Goal: Task Accomplishment & Management: Use online tool/utility

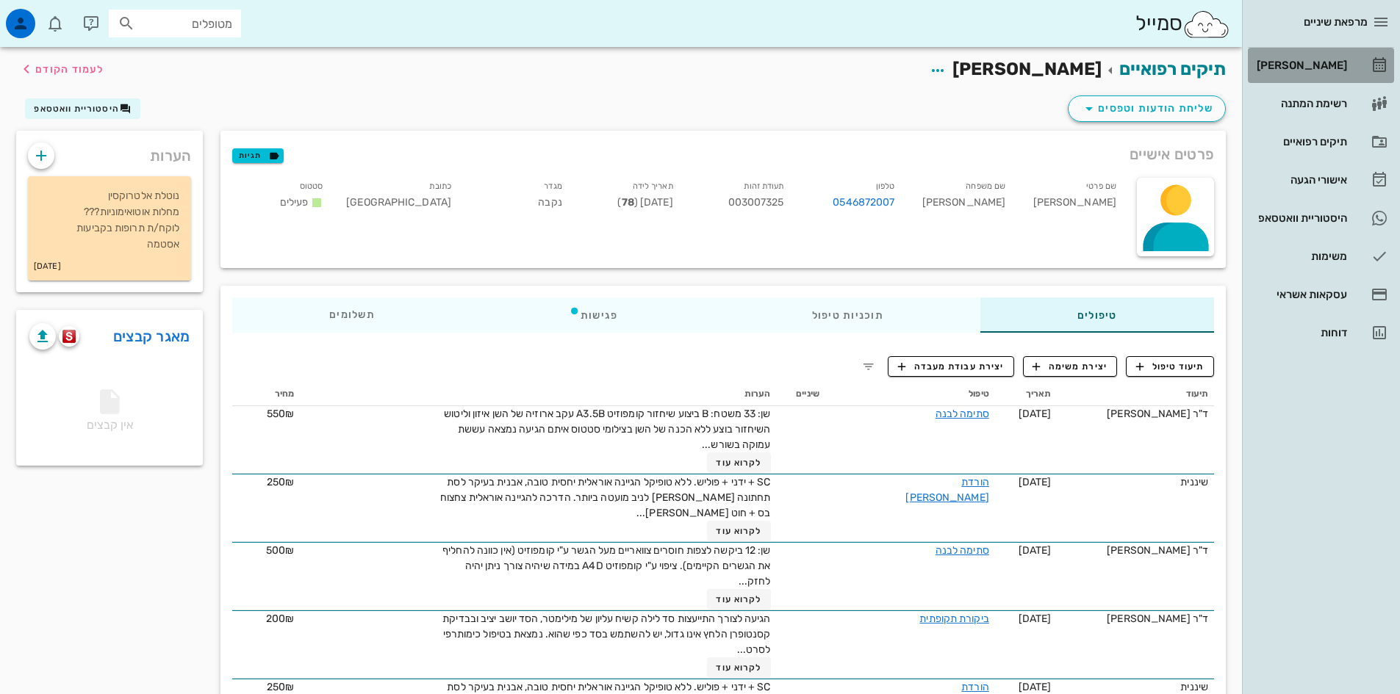
click at [1321, 68] on div "[PERSON_NAME]" at bounding box center [1300, 66] width 93 height 12
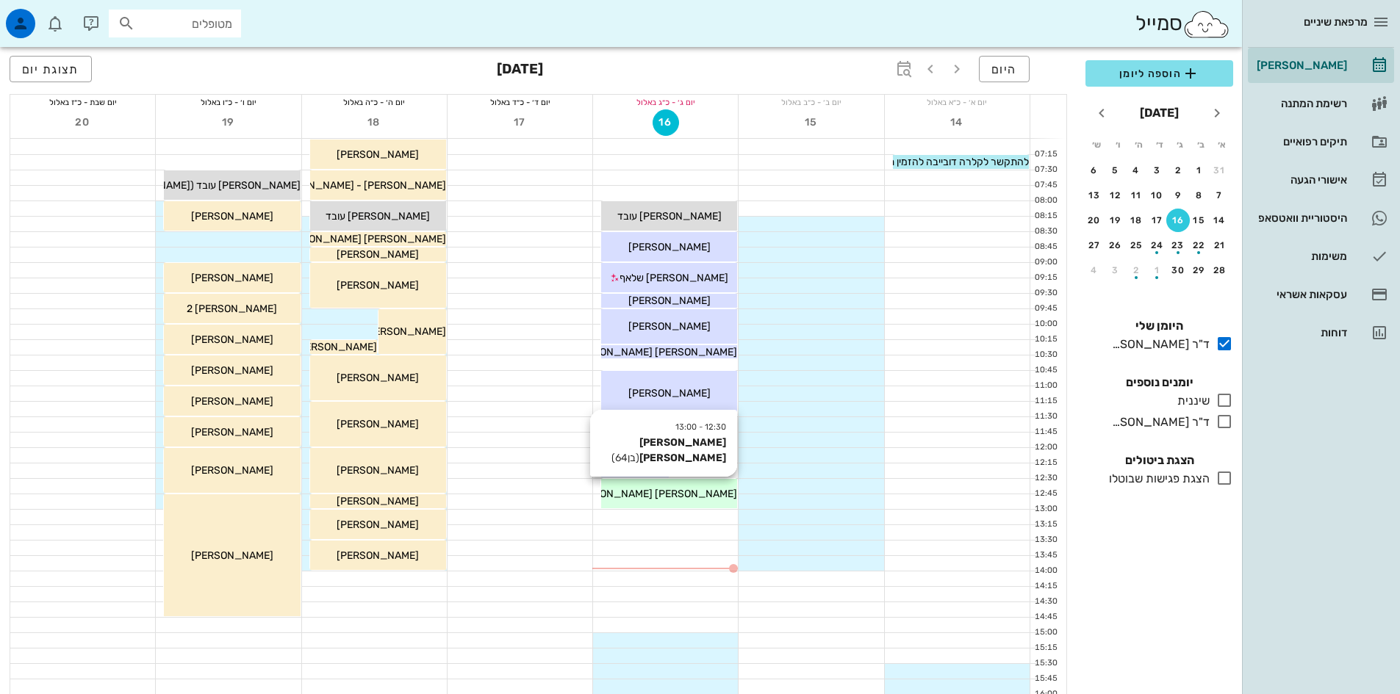
click at [703, 494] on div "פיני שגב" at bounding box center [669, 493] width 136 height 15
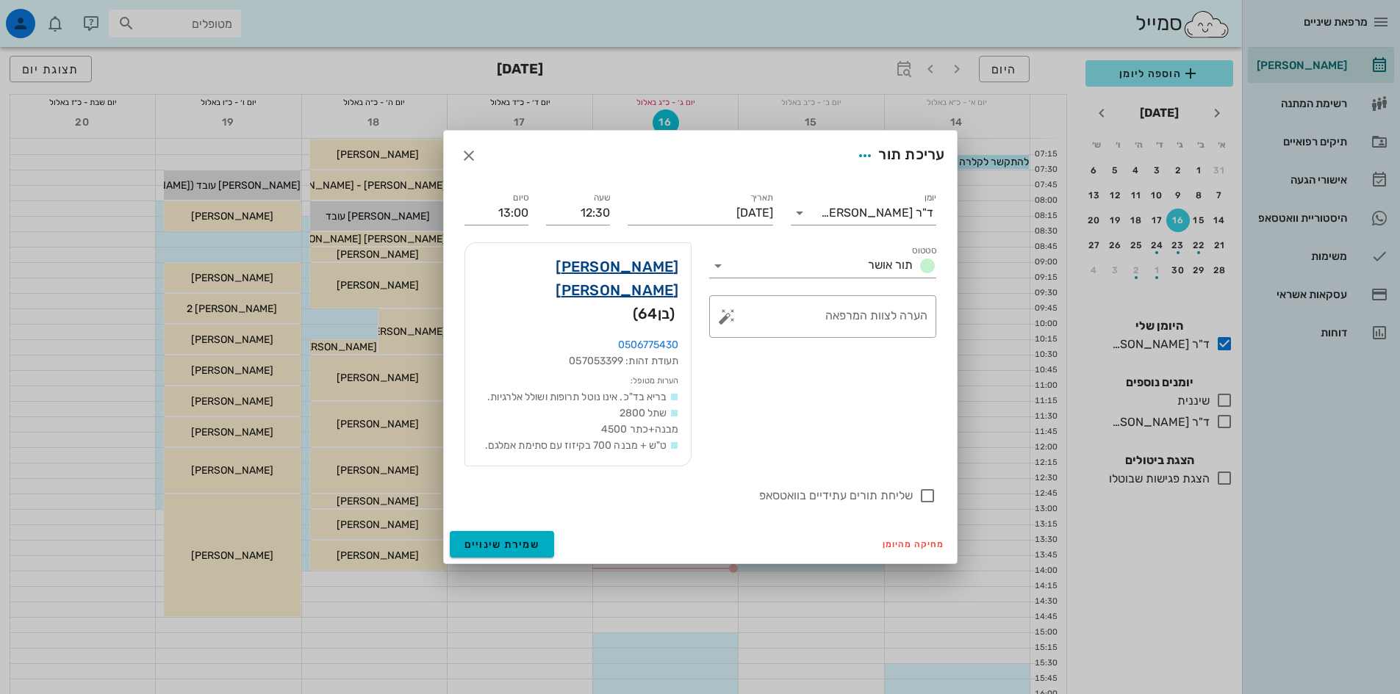
click at [650, 295] on link "פיני שגב" at bounding box center [578, 278] width 202 height 47
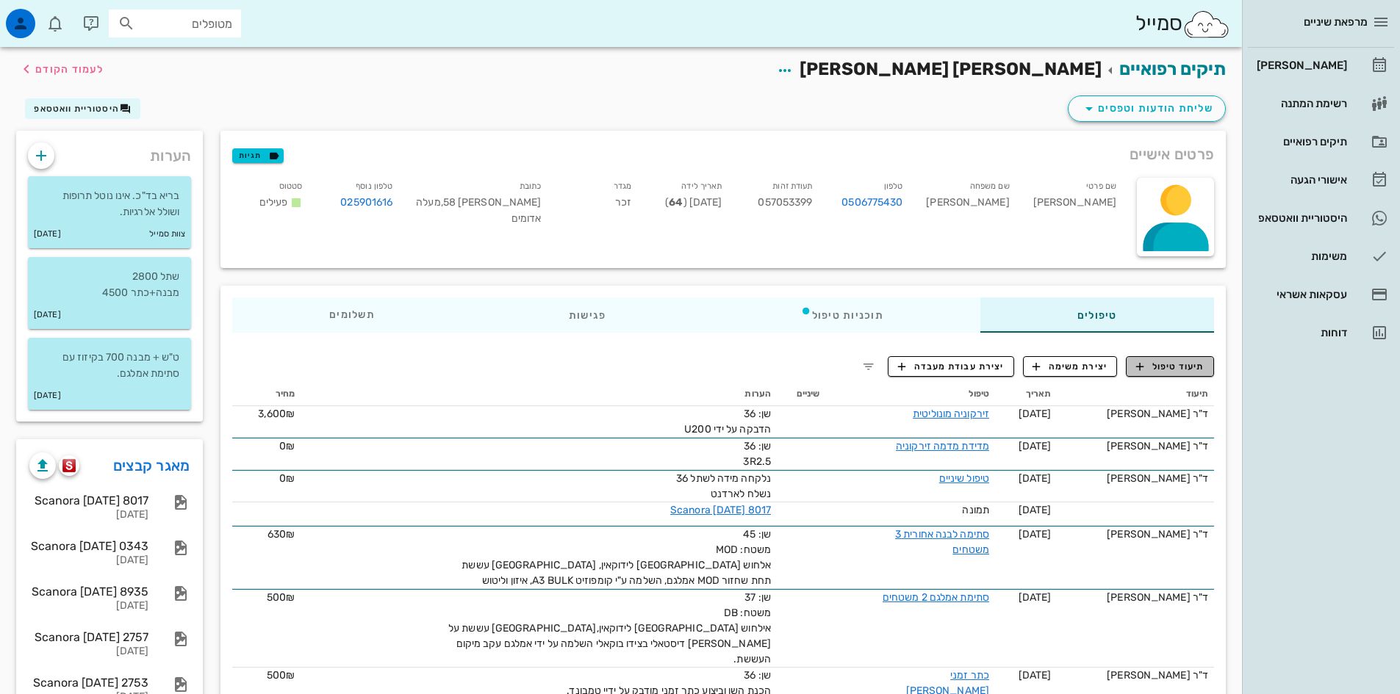
click at [1168, 367] on span "תיעוד טיפול" at bounding box center [1170, 366] width 68 height 13
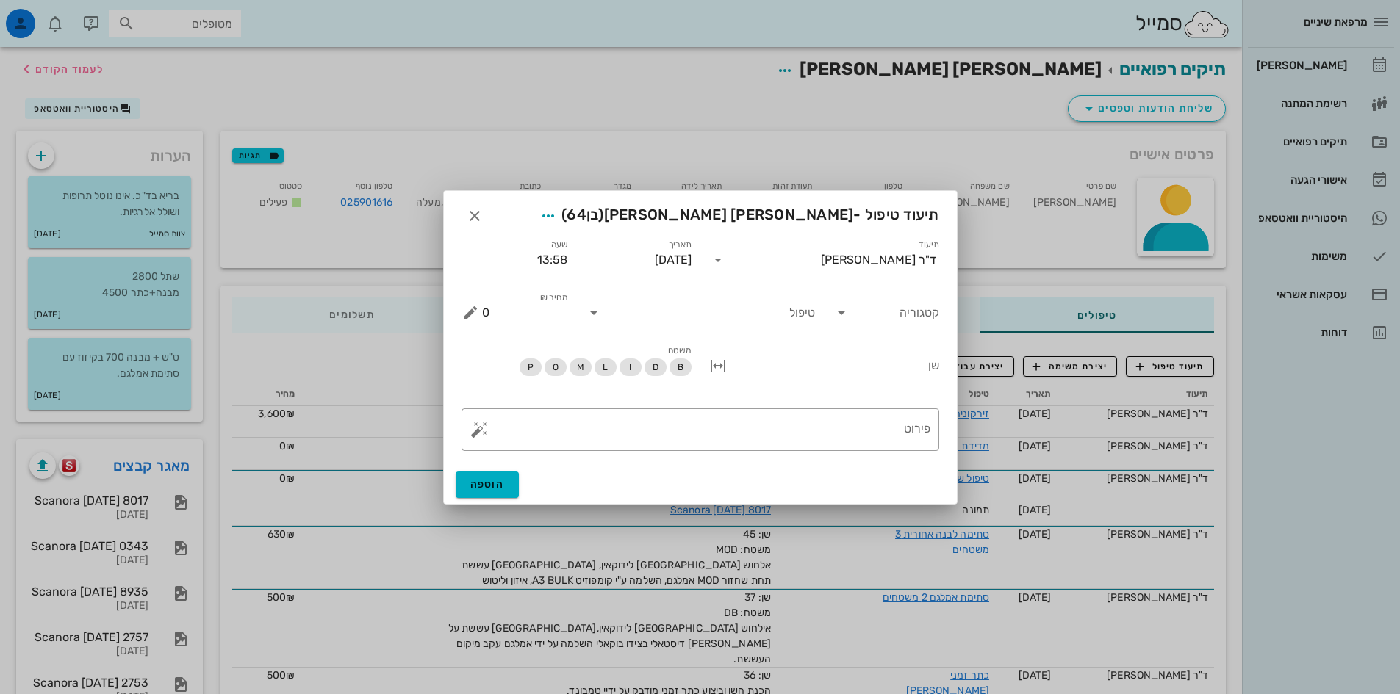
click at [847, 315] on icon at bounding box center [842, 313] width 18 height 18
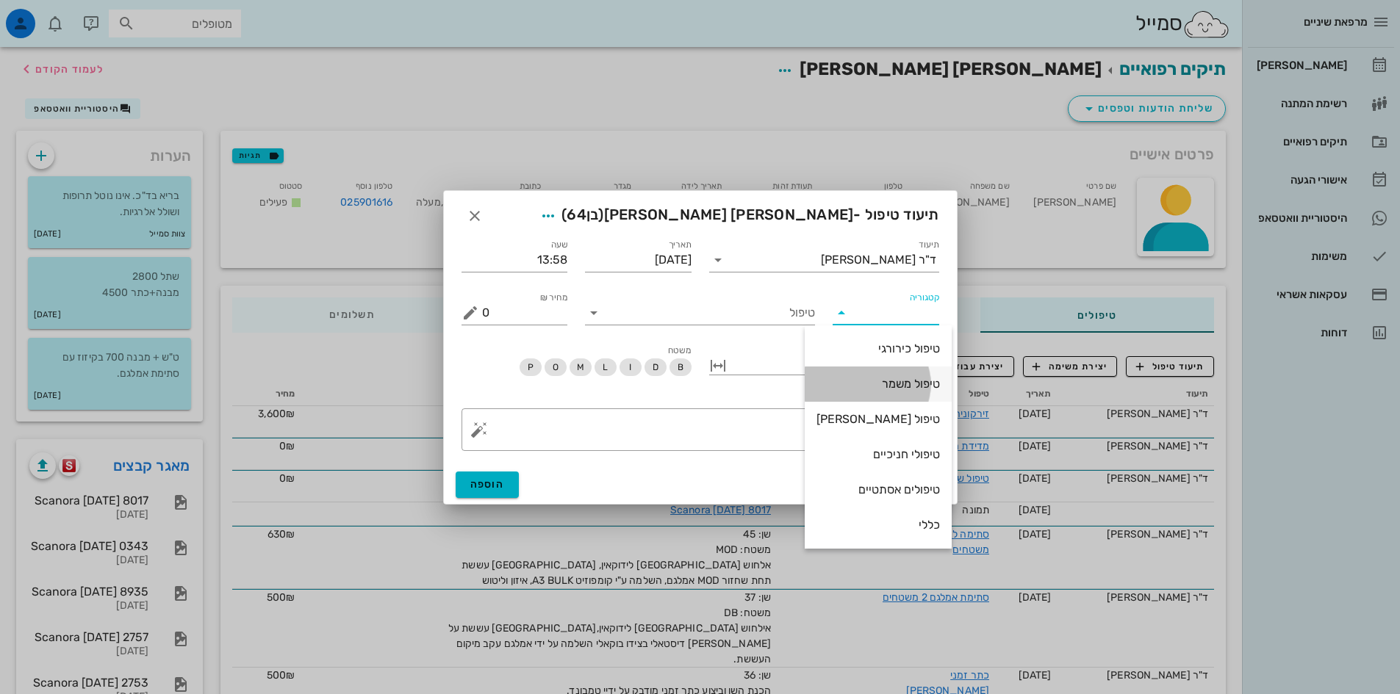
drag, startPoint x: 907, startPoint y: 379, endPoint x: 860, endPoint y: 369, distance: 48.1
click at [906, 379] on div "טיפול משמר" at bounding box center [877, 384] width 123 height 14
type input "טיפול משמר"
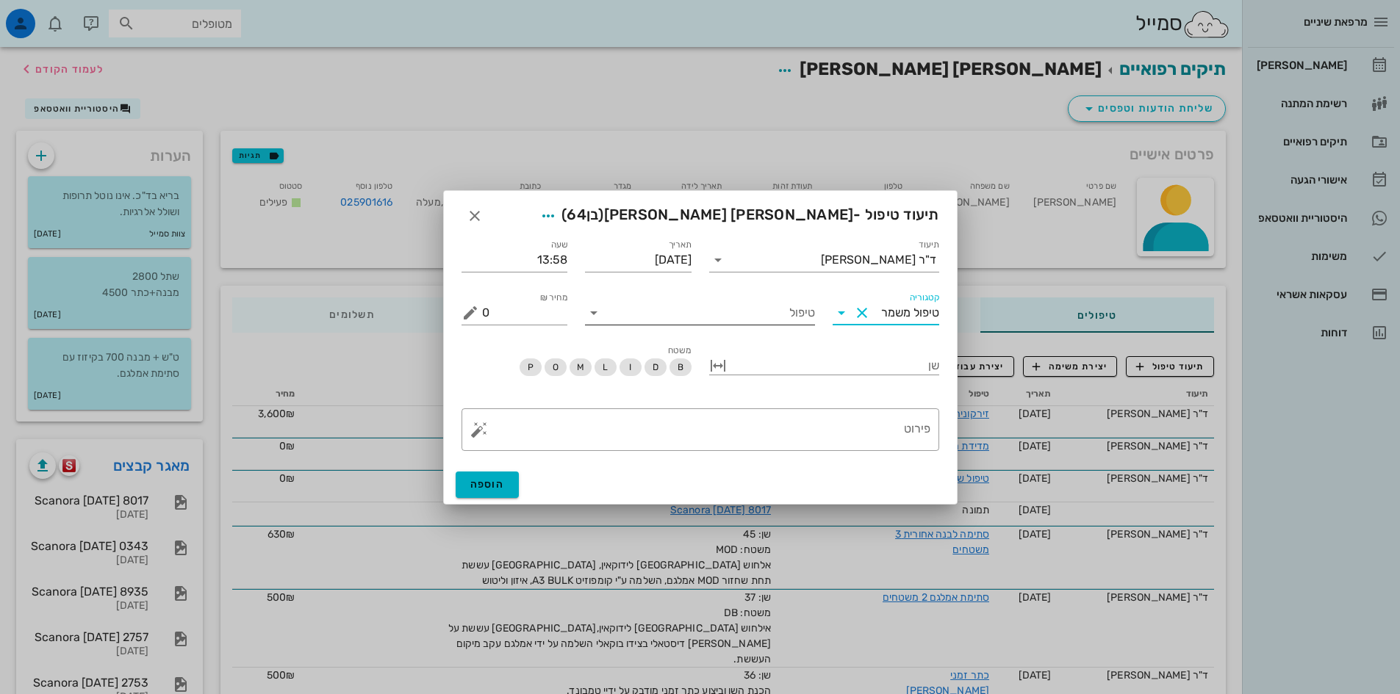
click at [741, 319] on input "טיפול" at bounding box center [710, 313] width 209 height 24
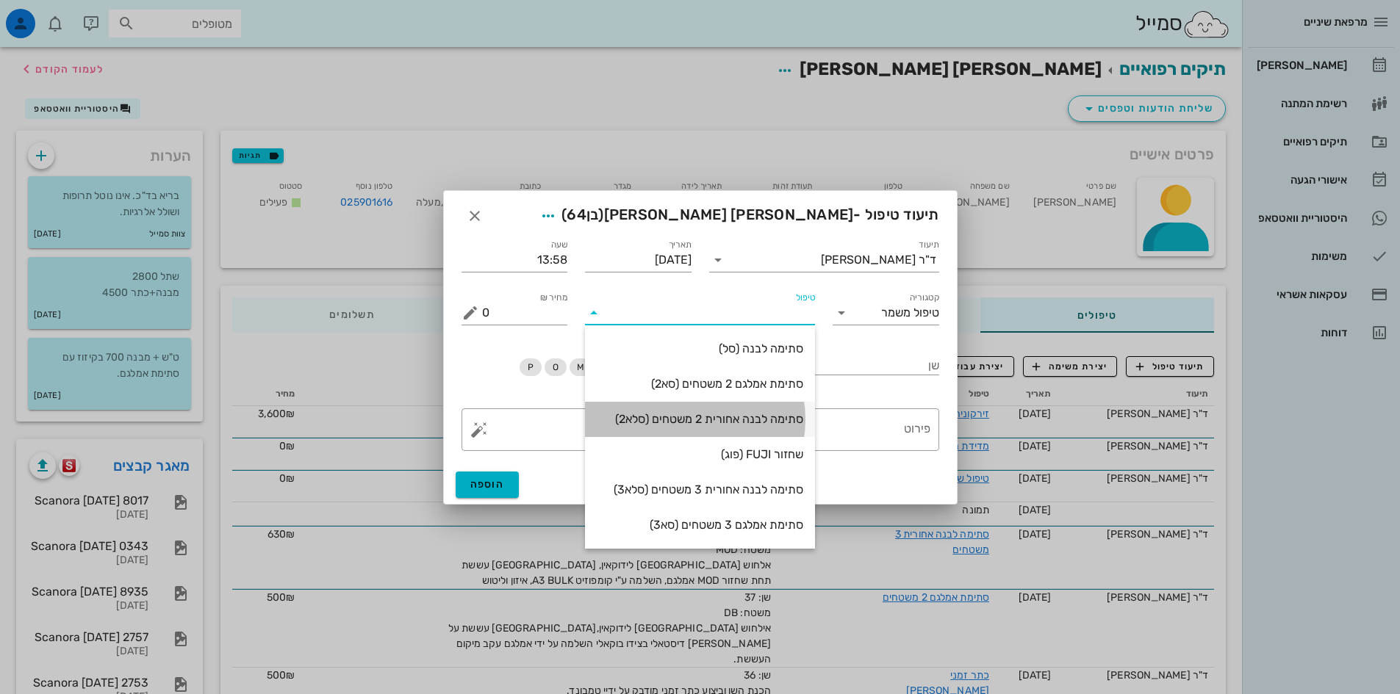
click at [780, 417] on div "סתימה לבנה אחורית 2 משטחים (סלא2)" at bounding box center [700, 419] width 206 height 14
type input "630"
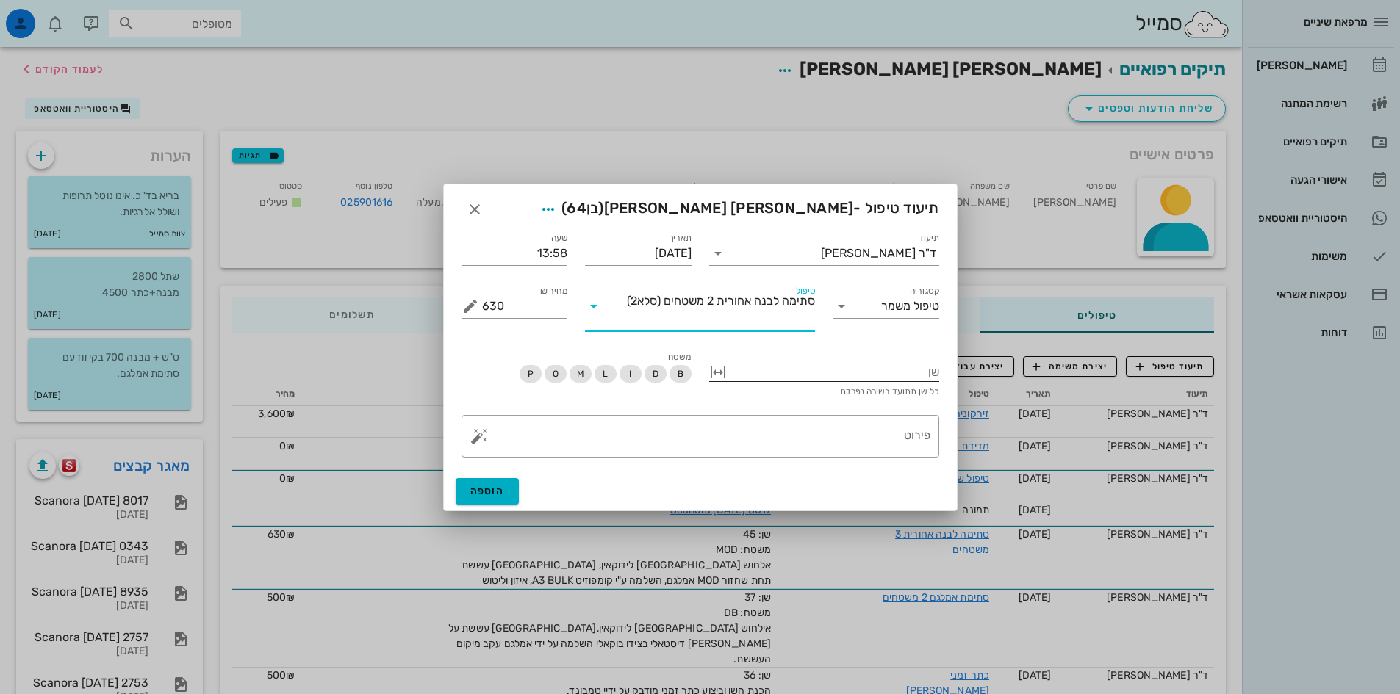
click at [887, 366] on div at bounding box center [834, 371] width 209 height 19
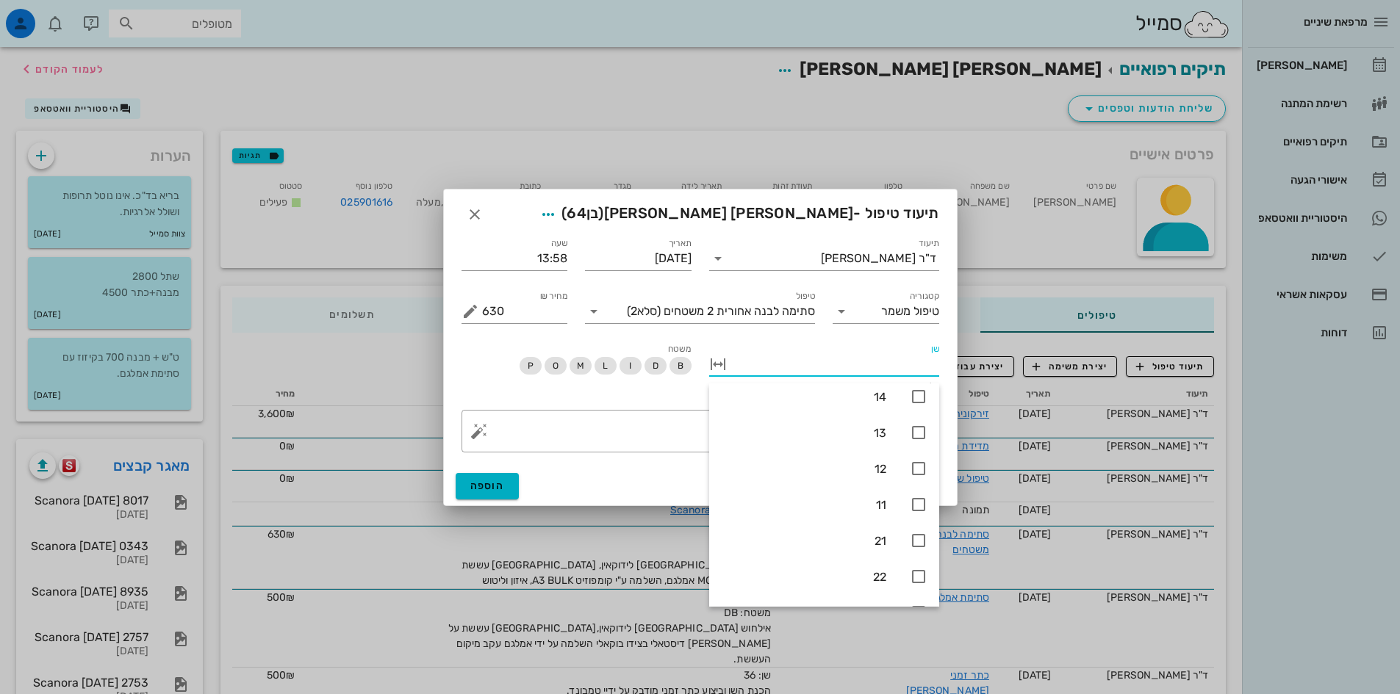
scroll to position [509, 0]
click at [917, 513] on icon at bounding box center [919, 511] width 18 height 18
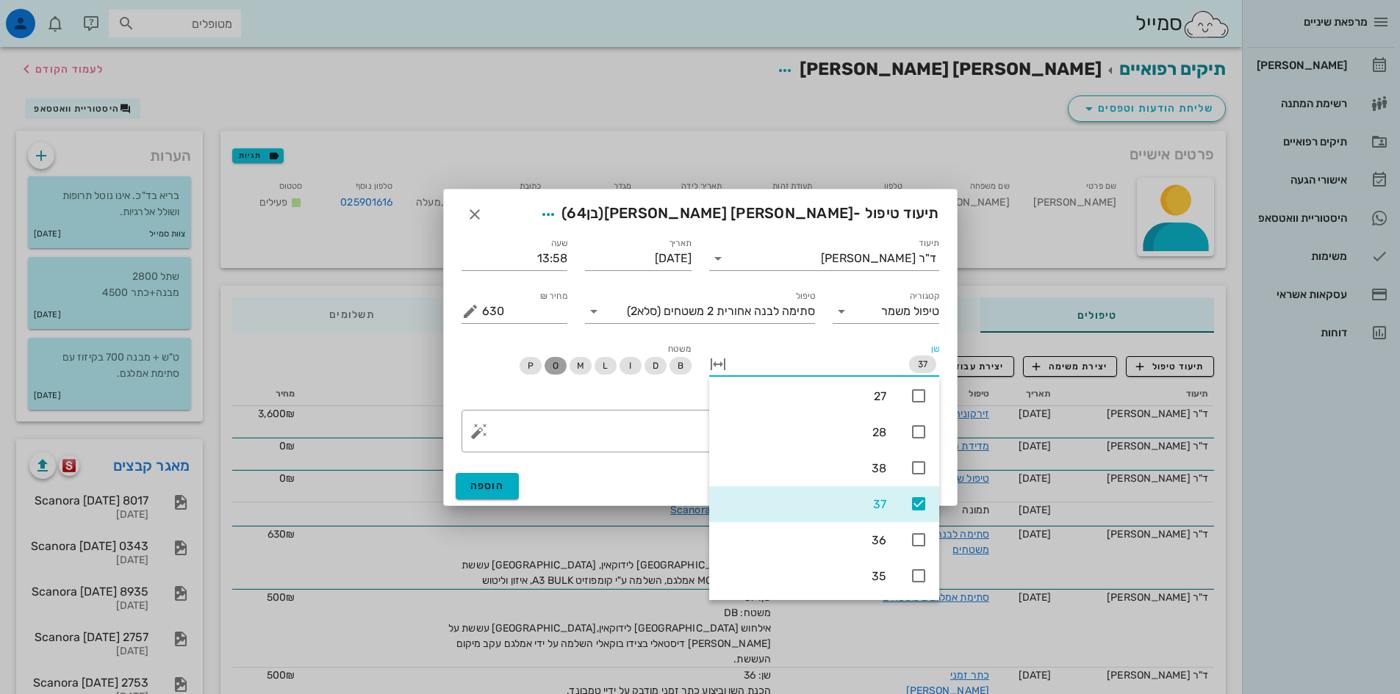
click at [556, 367] on span "O" at bounding box center [555, 366] width 6 height 18
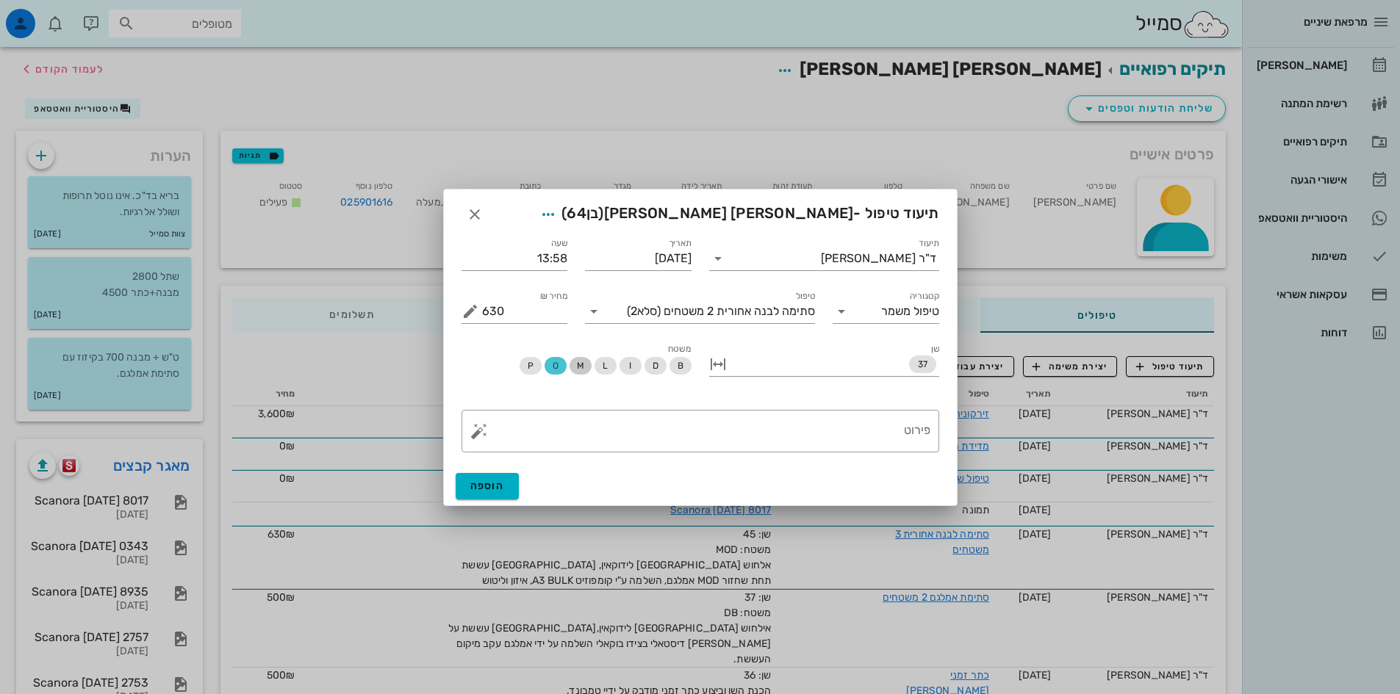
click at [580, 367] on span "M" at bounding box center [579, 366] width 7 height 18
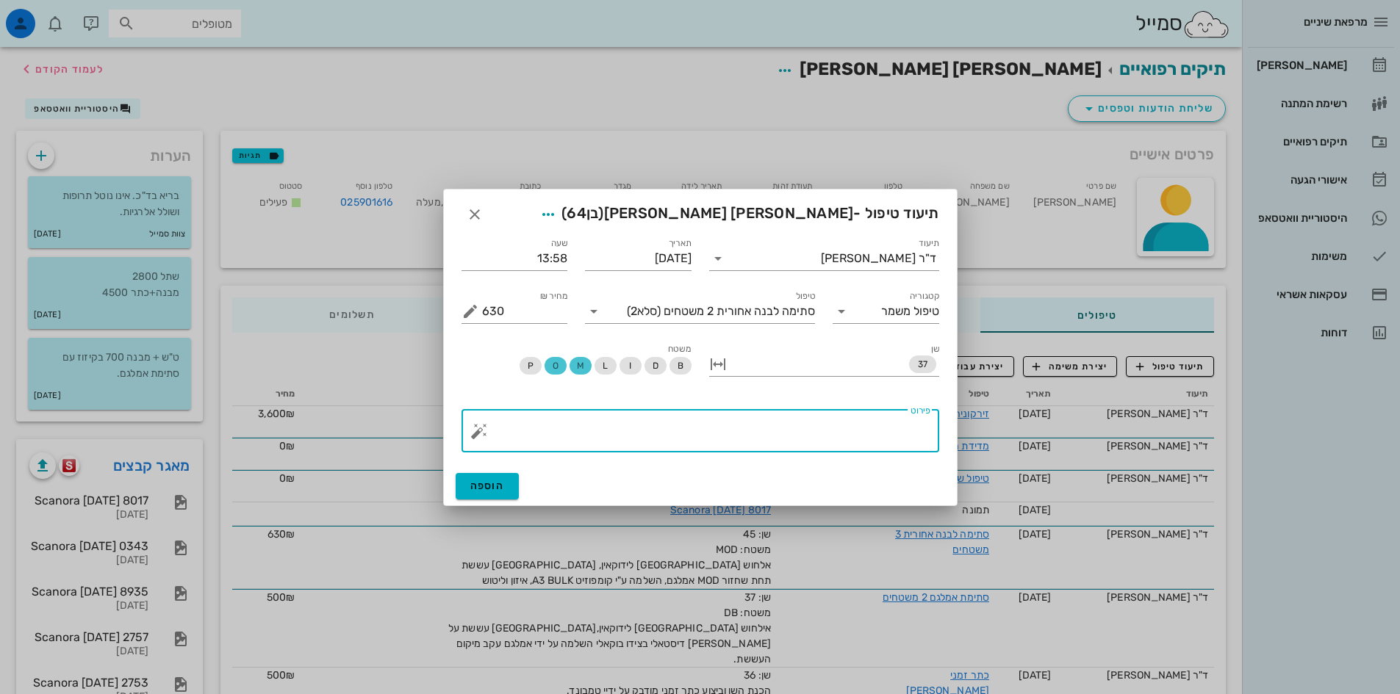
click at [888, 423] on textarea "פירוט" at bounding box center [706, 434] width 448 height 35
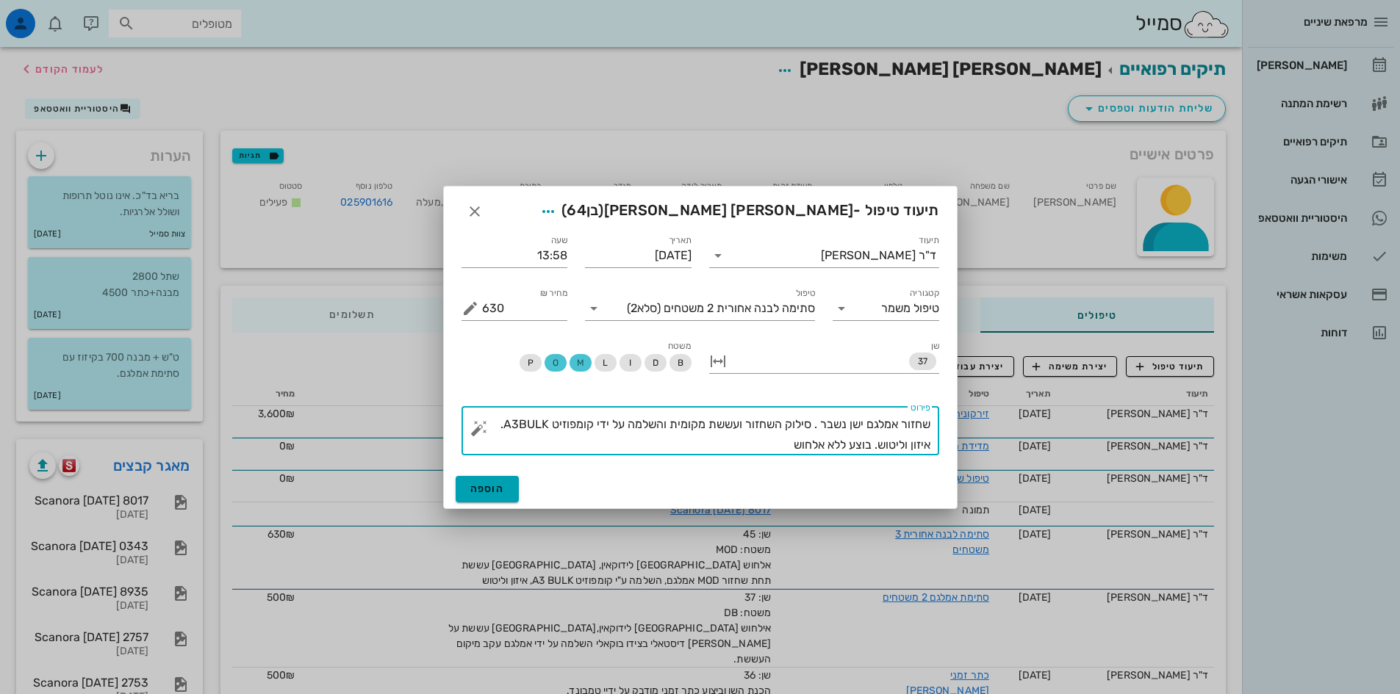
type textarea "שחזור אמלגם ישן נשבר . סילוק השחזור ועששת מקומית והשלמה על ידי קומפוזיט A3BULK.…"
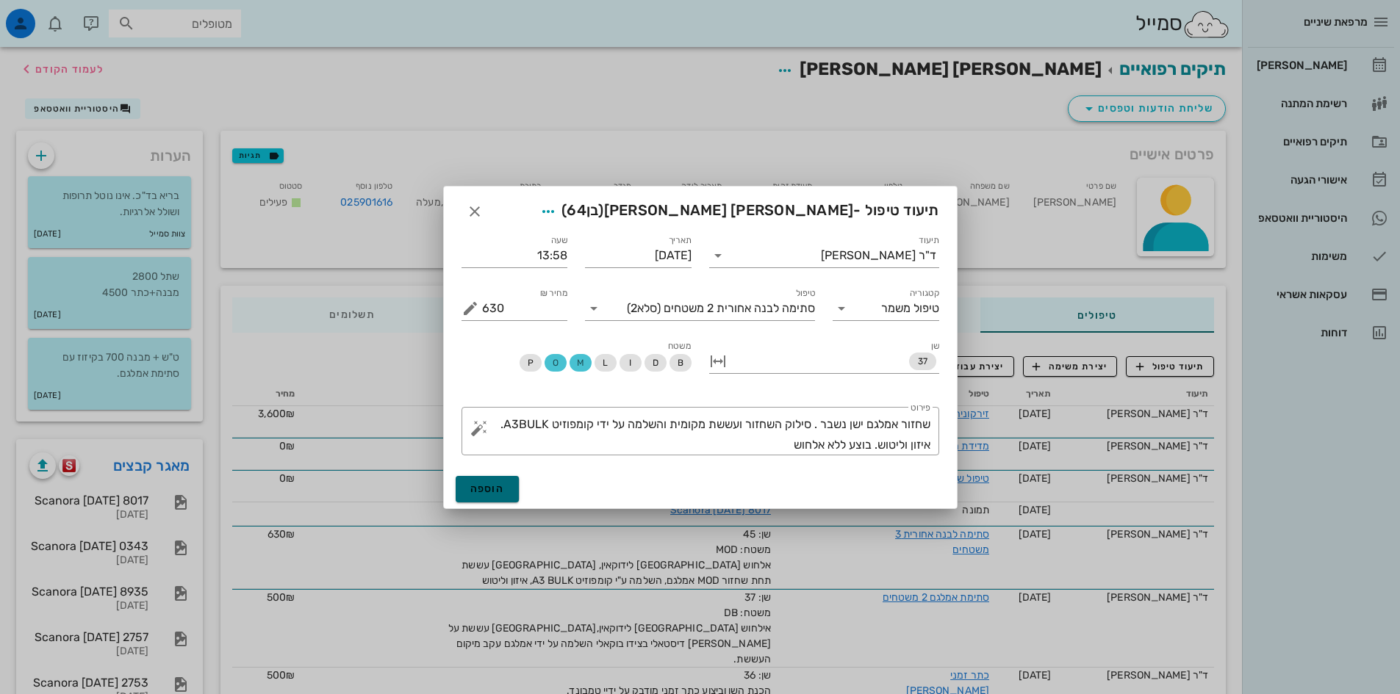
click at [486, 492] on span "הוספה" at bounding box center [487, 489] width 35 height 12
